Goal: Task Accomplishment & Management: Manage account settings

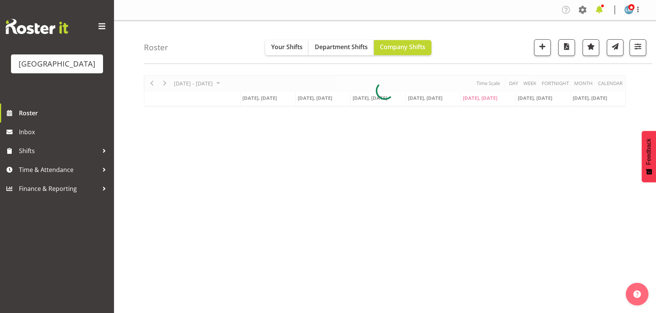
click at [599, 10] on span at bounding box center [599, 10] width 12 height 12
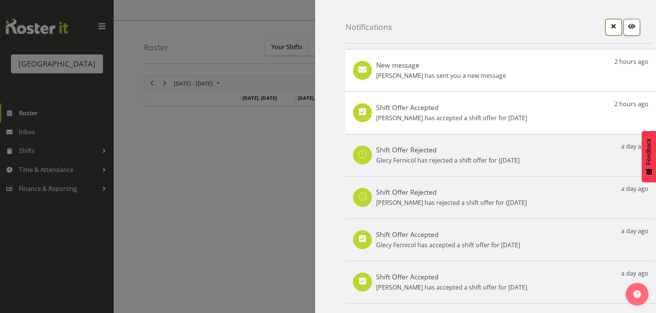
click at [608, 26] on span "button" at bounding box center [613, 26] width 10 height 10
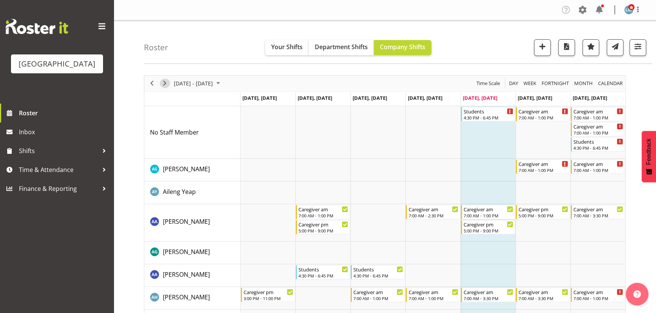
click at [162, 85] on span "Next" at bounding box center [164, 83] width 9 height 9
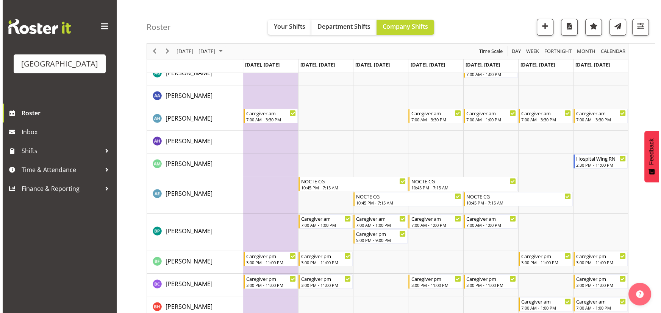
scroll to position [206, 0]
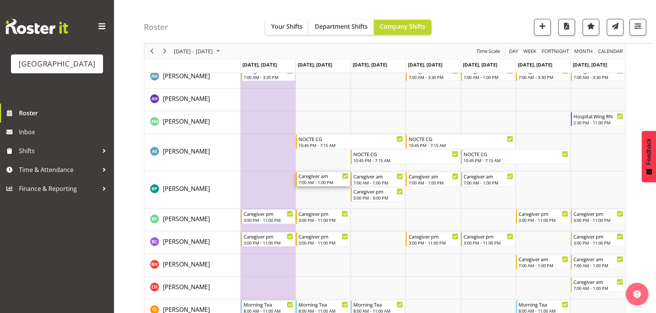
click at [320, 183] on div "7:00 AM - 1:00 PM" at bounding box center [323, 182] width 50 height 6
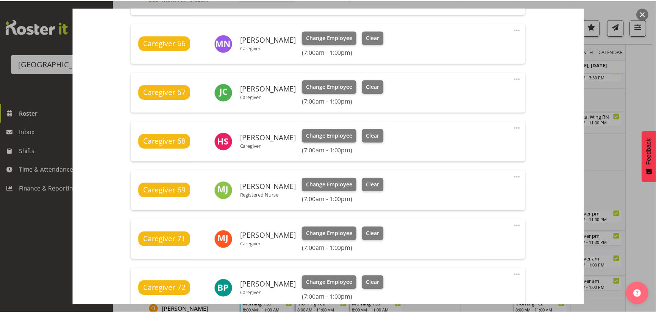
scroll to position [310, 0]
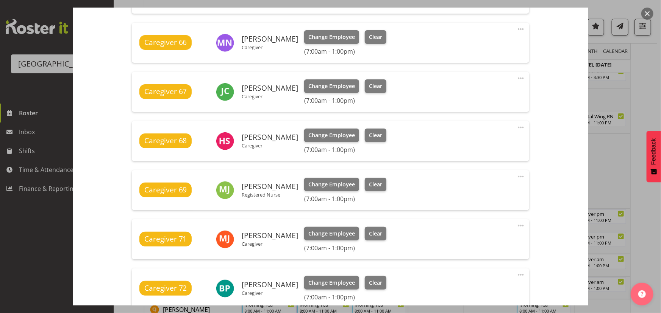
click at [649, 11] on button "button" at bounding box center [647, 14] width 12 height 12
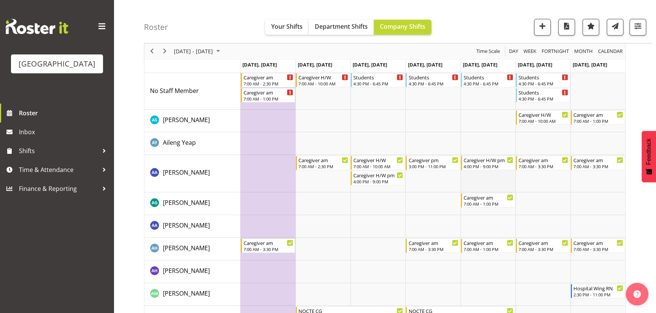
scroll to position [0, 0]
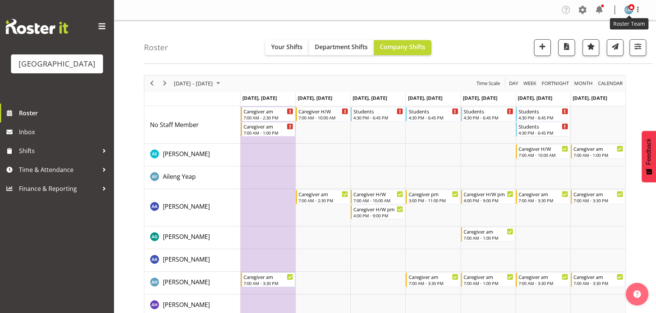
click at [628, 10] on img at bounding box center [628, 9] width 9 height 9
